Goal: Task Accomplishment & Management: Complete application form

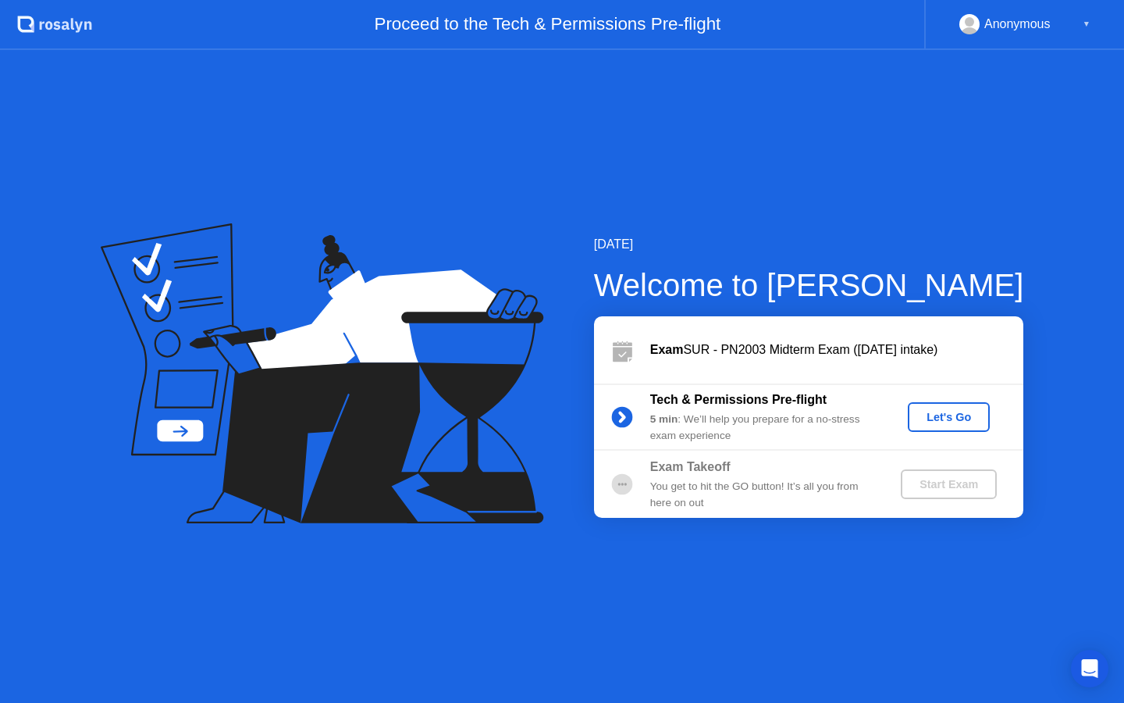
click at [932, 423] on div "Let's Go" at bounding box center [948, 417] width 69 height 12
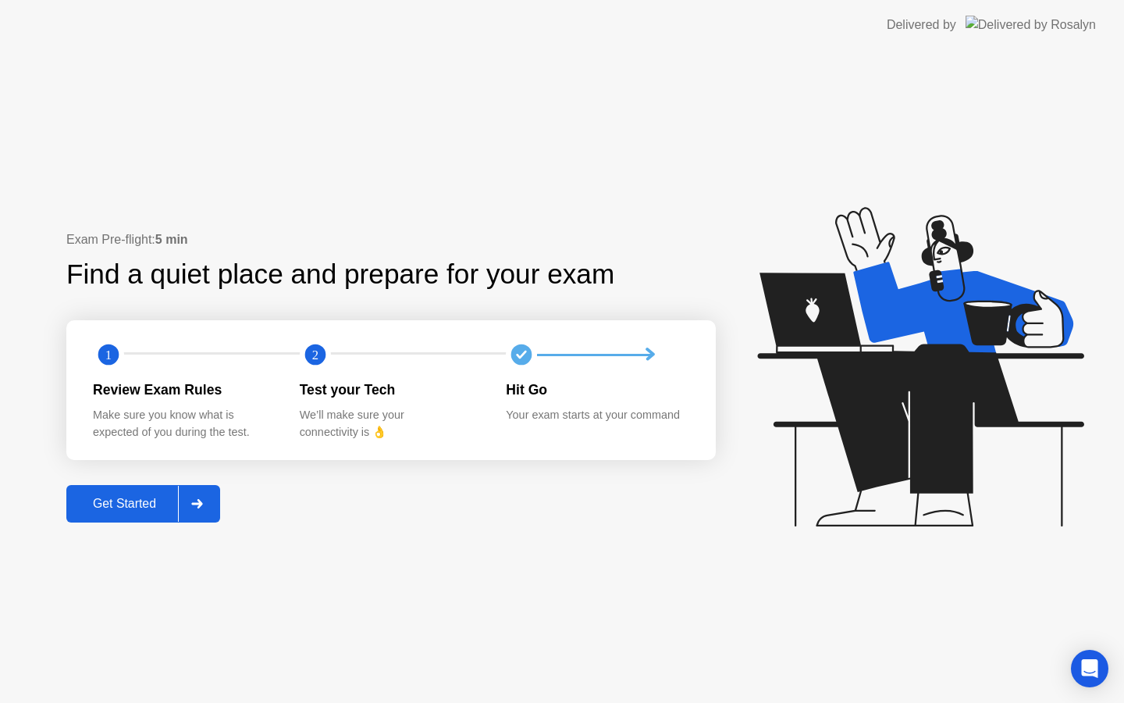
click at [163, 499] on div "Get Started" at bounding box center [124, 503] width 107 height 14
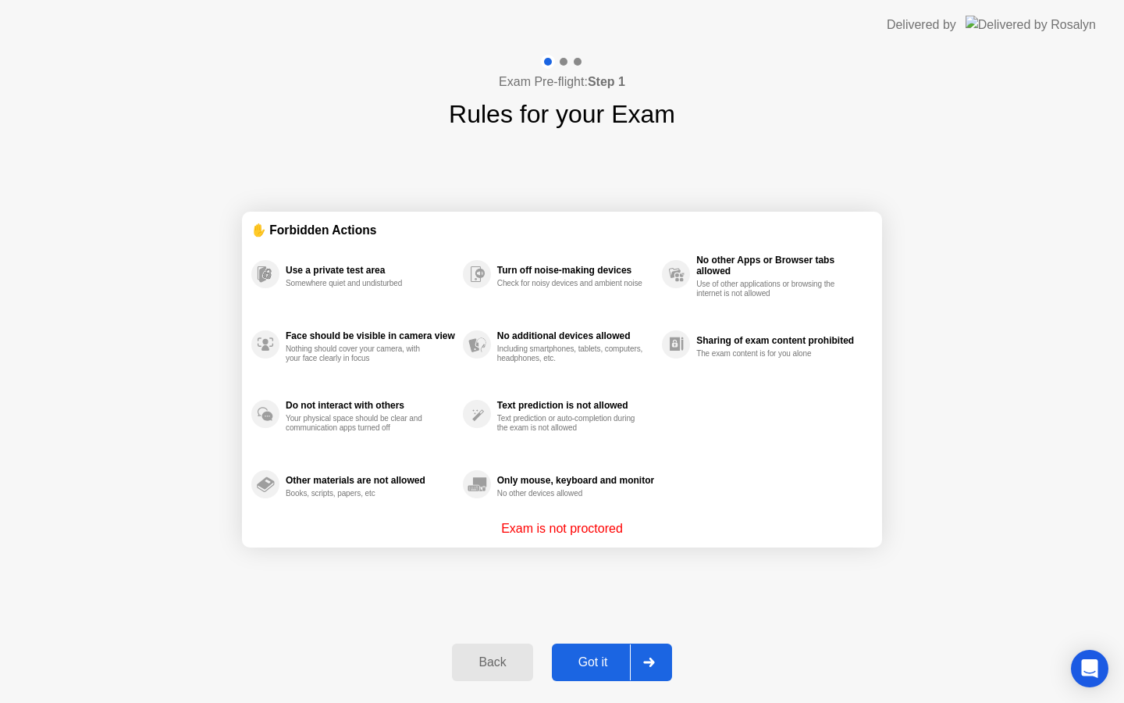
click at [592, 652] on button "Got it" at bounding box center [612, 661] width 120 height 37
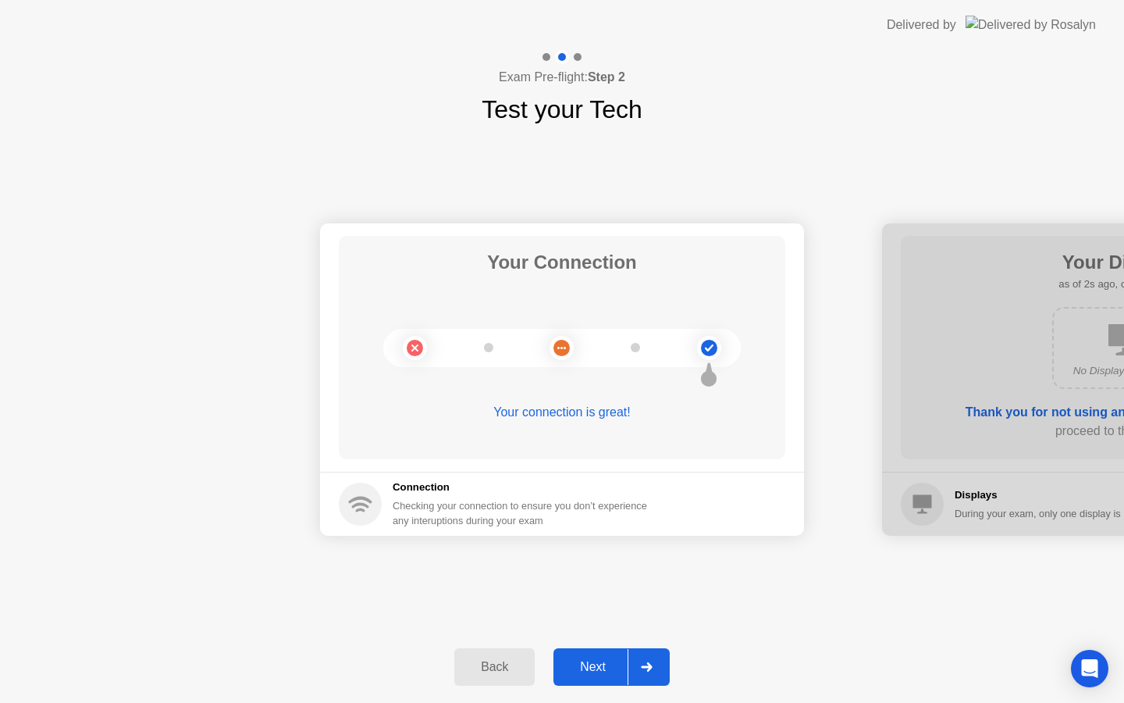
click at [597, 666] on div "Next" at bounding box center [592, 667] width 69 height 14
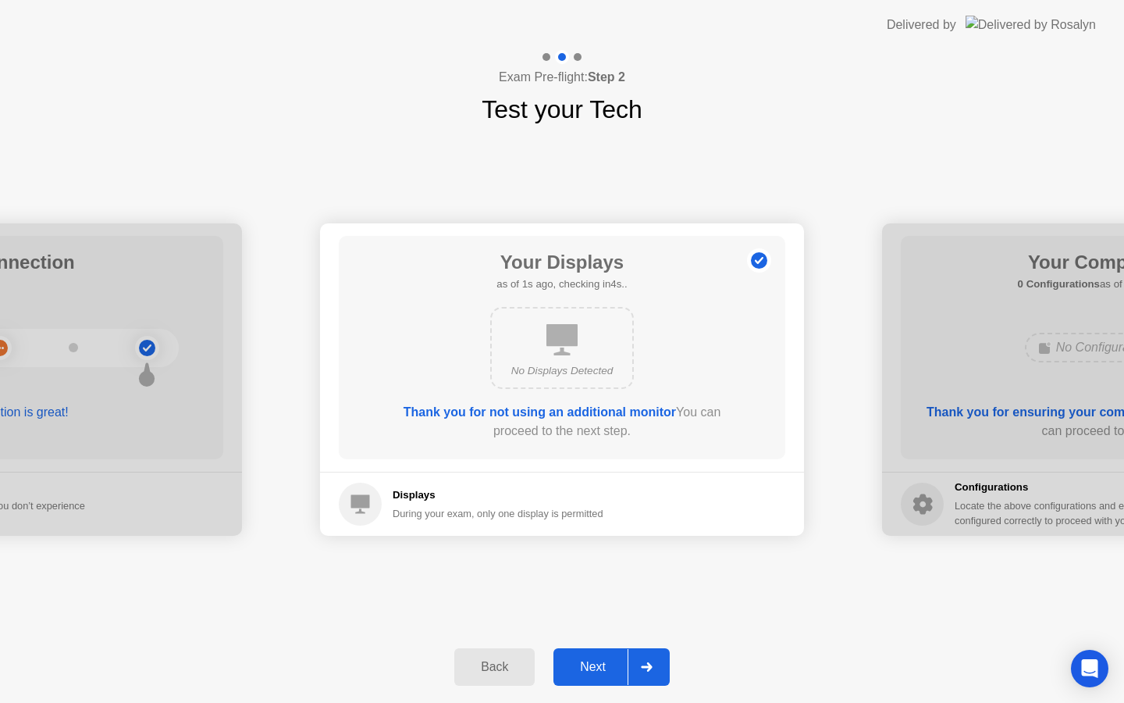
click at [597, 666] on div "Next" at bounding box center [592, 667] width 69 height 14
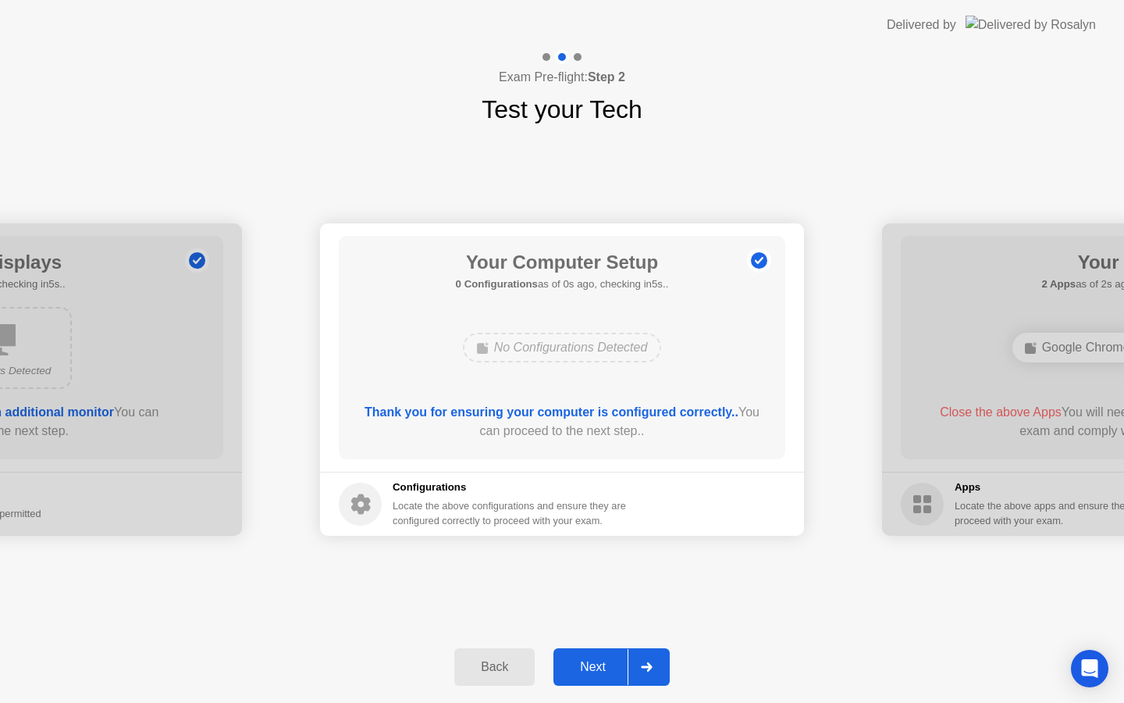
click at [597, 666] on div "Next" at bounding box center [592, 667] width 69 height 14
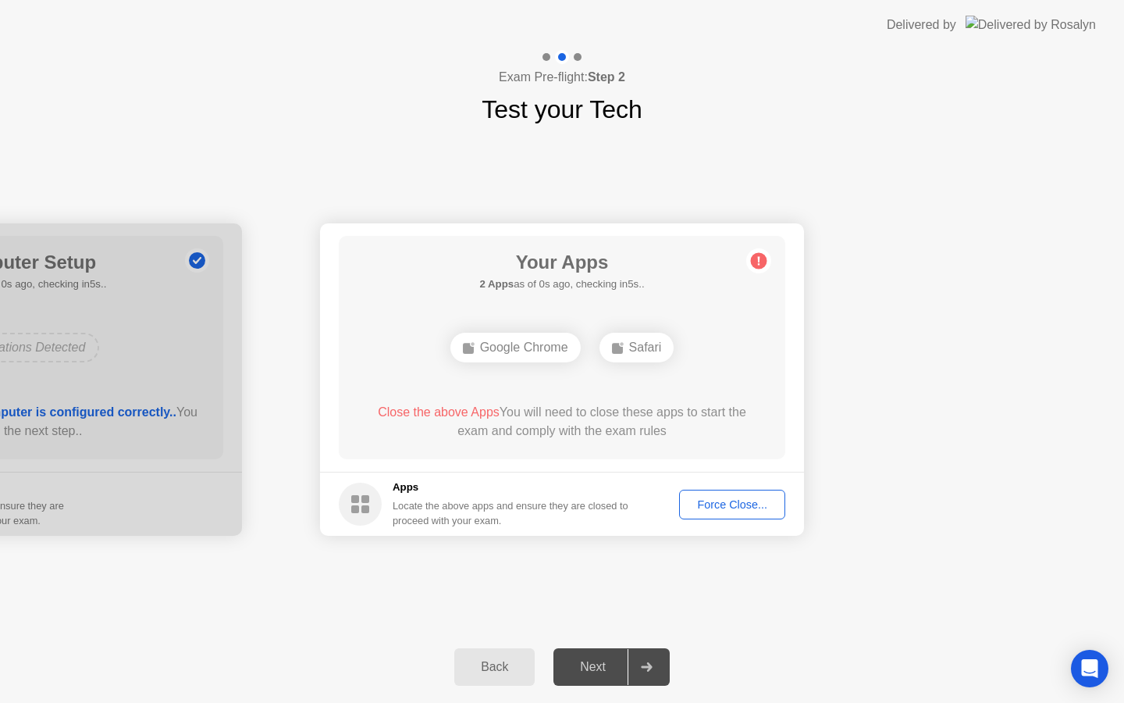
click at [597, 666] on div "Next" at bounding box center [592, 667] width 69 height 14
click at [728, 500] on div "Force Close..." at bounding box center [732, 504] width 95 height 12
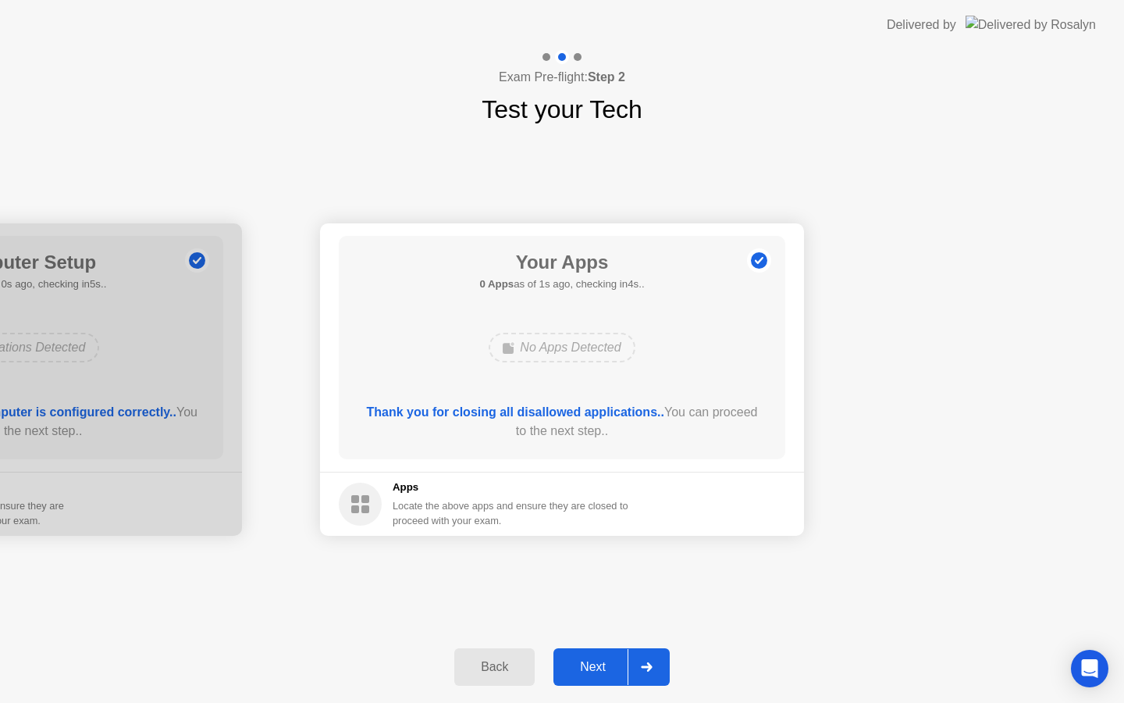
click at [597, 663] on div "Next" at bounding box center [592, 667] width 69 height 14
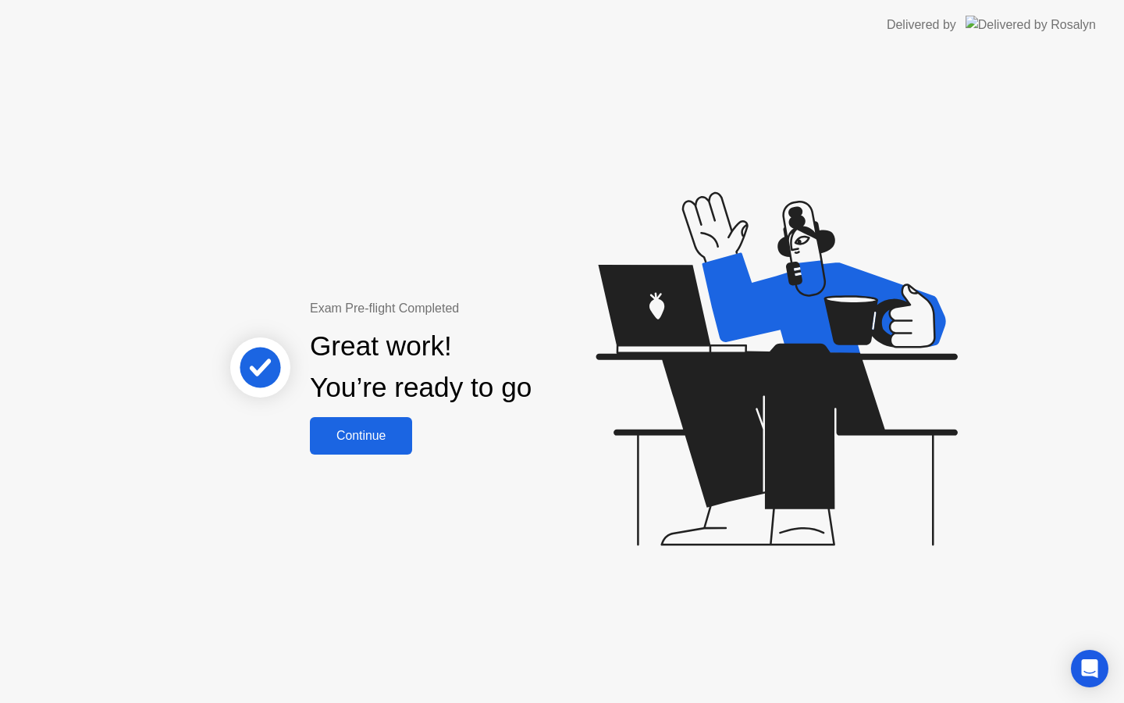
click at [393, 432] on div "Continue" at bounding box center [361, 436] width 93 height 14
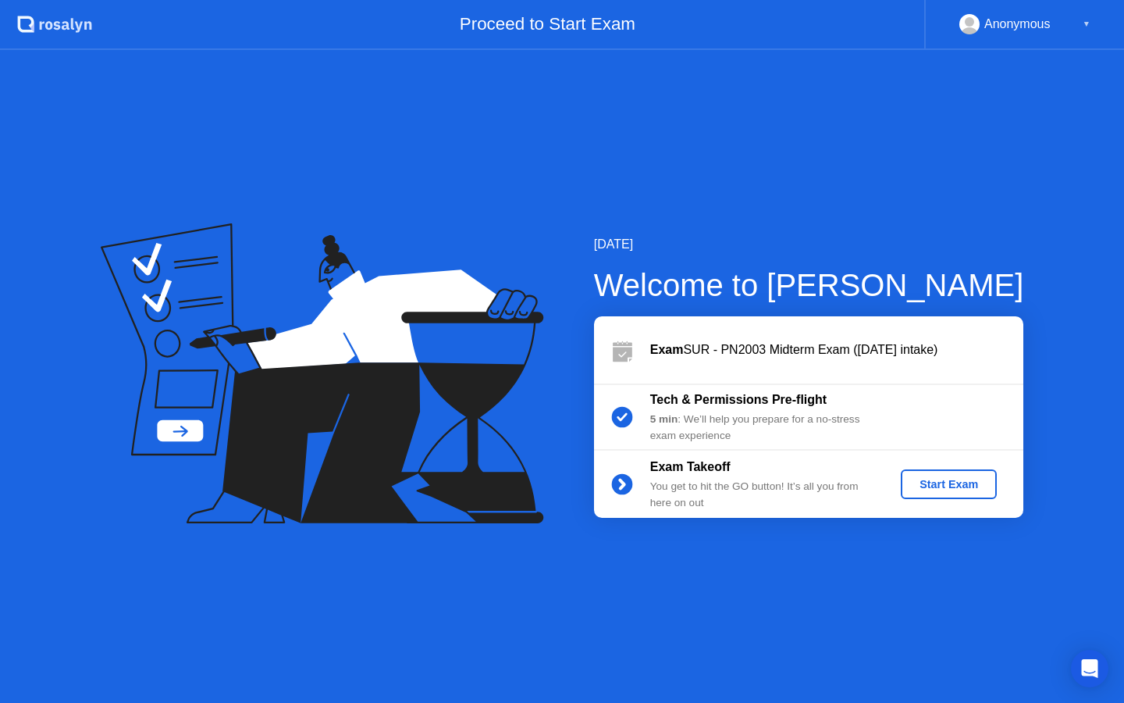
click at [913, 489] on div "Start Exam" at bounding box center [949, 484] width 84 height 12
